Goal: Task Accomplishment & Management: Manage account settings

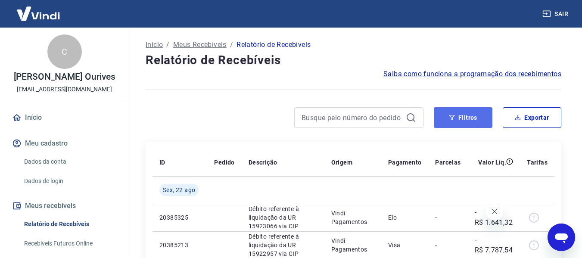
click at [468, 119] on button "Filtros" at bounding box center [463, 117] width 59 height 21
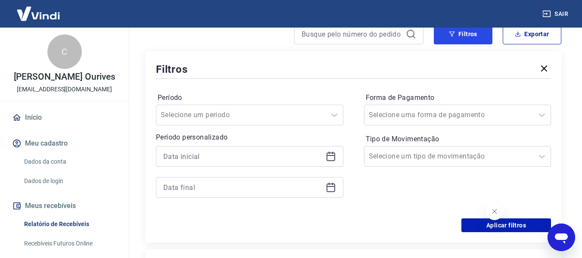
scroll to position [86, 0]
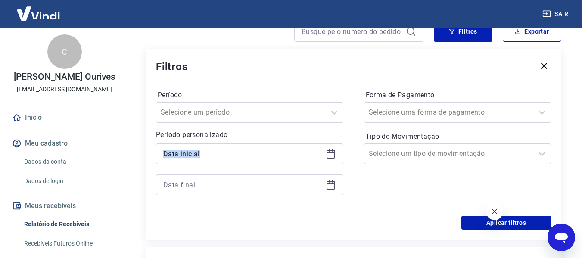
drag, startPoint x: 343, startPoint y: 152, endPoint x: 336, endPoint y: 153, distance: 7.8
click at [338, 152] on div "Período Selecione um período Período personalizado Forma de Pagamento Selecione…" at bounding box center [353, 147] width 395 height 138
click at [335, 153] on icon at bounding box center [331, 154] width 10 height 10
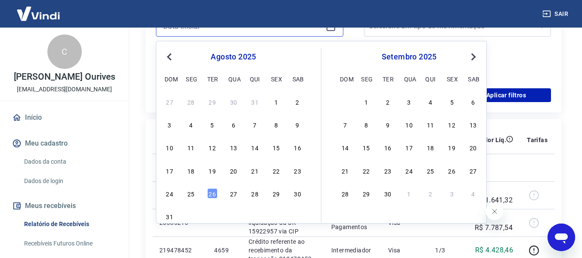
scroll to position [215, 0]
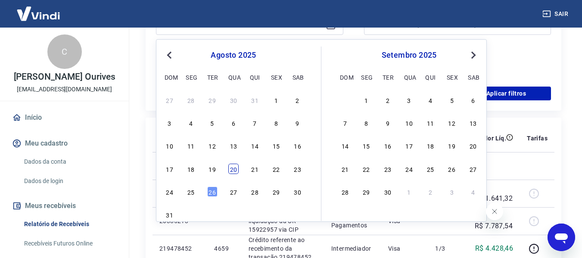
click at [233, 171] on div "20" at bounding box center [233, 169] width 10 height 10
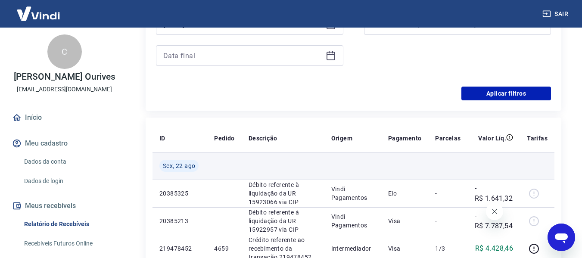
type input "[DATE]"
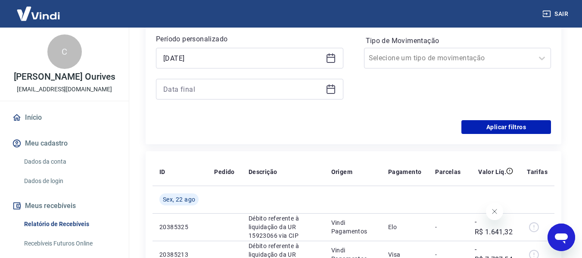
scroll to position [172, 0]
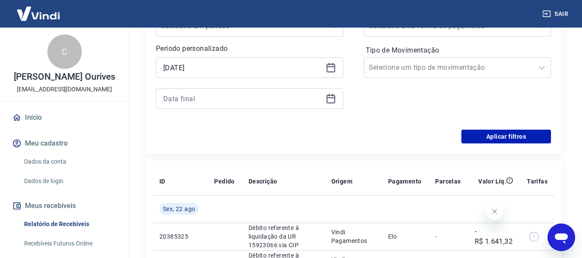
click at [331, 101] on icon at bounding box center [331, 99] width 10 height 10
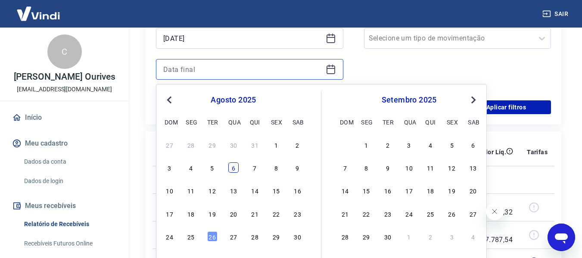
scroll to position [215, 0]
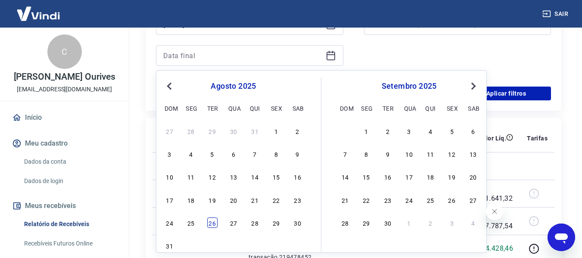
click at [211, 221] on div "26" at bounding box center [212, 223] width 10 height 10
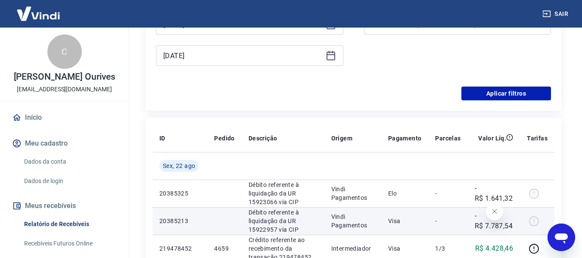
type input "[DATE]"
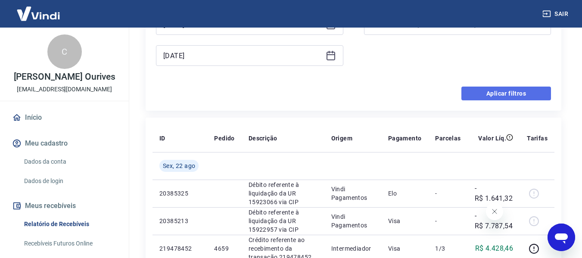
click at [509, 94] on button "Aplicar filtros" at bounding box center [507, 94] width 90 height 14
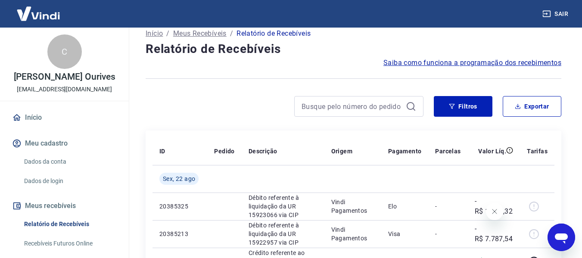
scroll to position [43, 0]
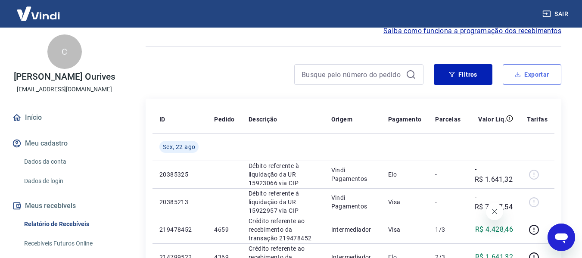
click at [543, 72] on button "Exportar" at bounding box center [532, 74] width 59 height 21
type input "[DATE]"
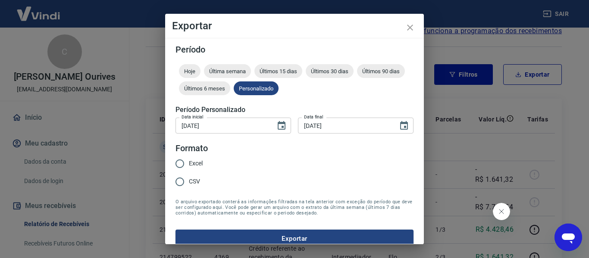
click at [193, 163] on span "Excel" at bounding box center [196, 163] width 14 height 9
click at [189, 163] on input "Excel" at bounding box center [180, 164] width 18 height 18
radio input "true"
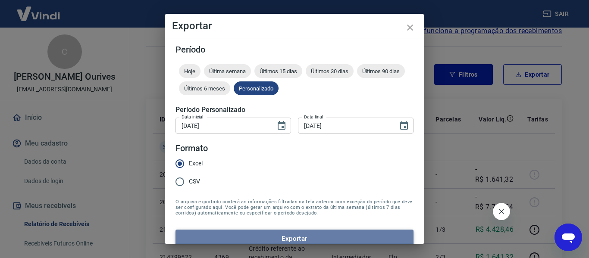
click at [319, 232] on button "Exportar" at bounding box center [294, 239] width 238 height 18
